Goal: Information Seeking & Learning: Learn about a topic

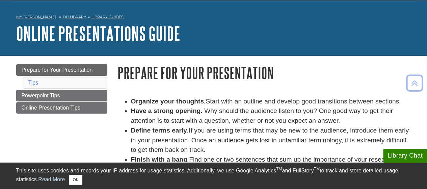
scroll to position [20, 0]
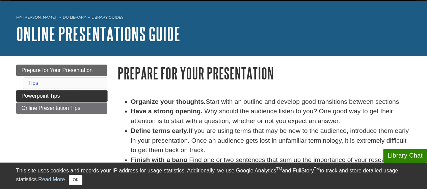
click at [62, 98] on link "Powerpoint Tips" at bounding box center [61, 95] width 91 height 11
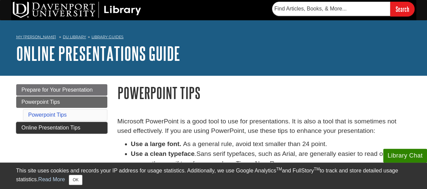
click at [57, 128] on span "Online Presentation Tips" at bounding box center [51, 128] width 59 height 6
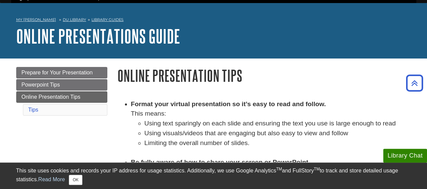
scroll to position [14, 0]
